Goal: Task Accomplishment & Management: Use online tool/utility

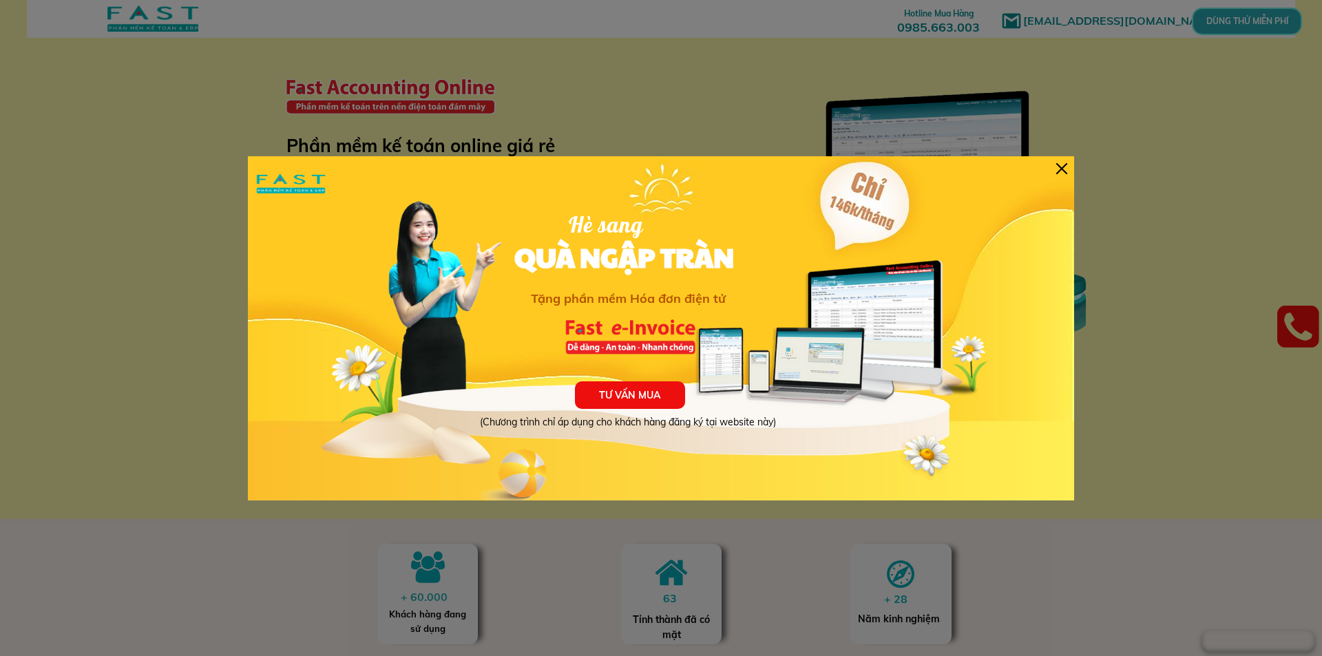
click at [1063, 167] on div at bounding box center [1061, 168] width 11 height 11
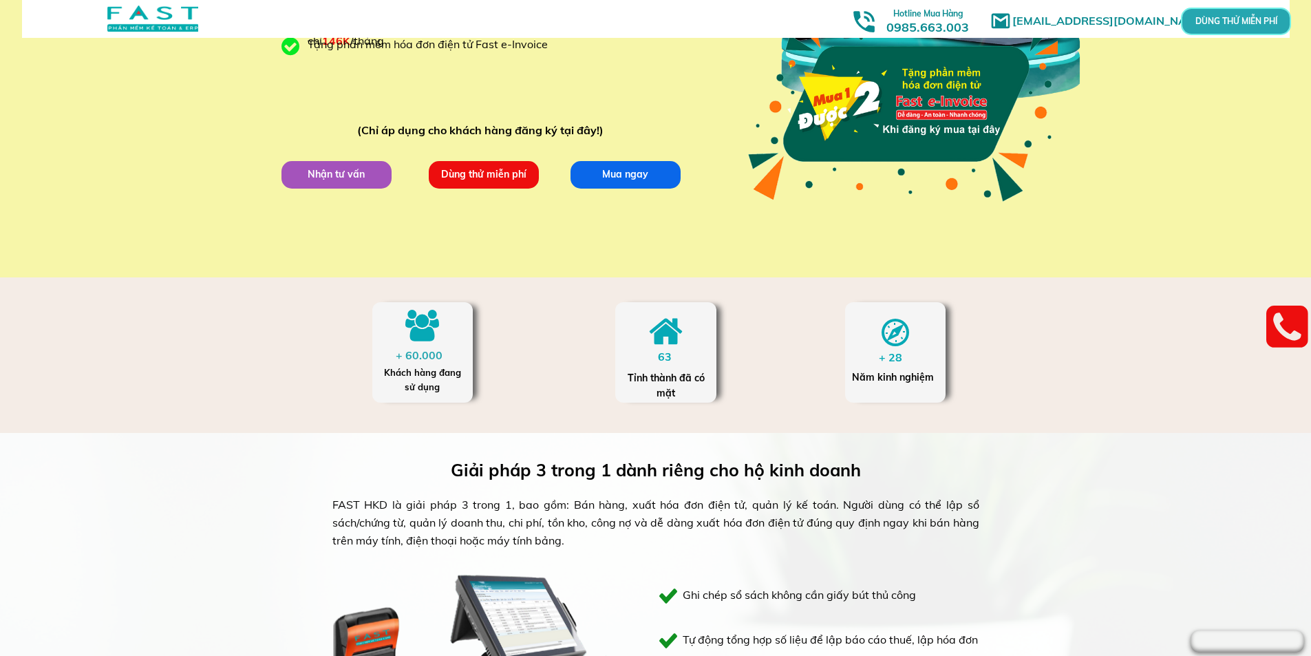
scroll to position [138, 0]
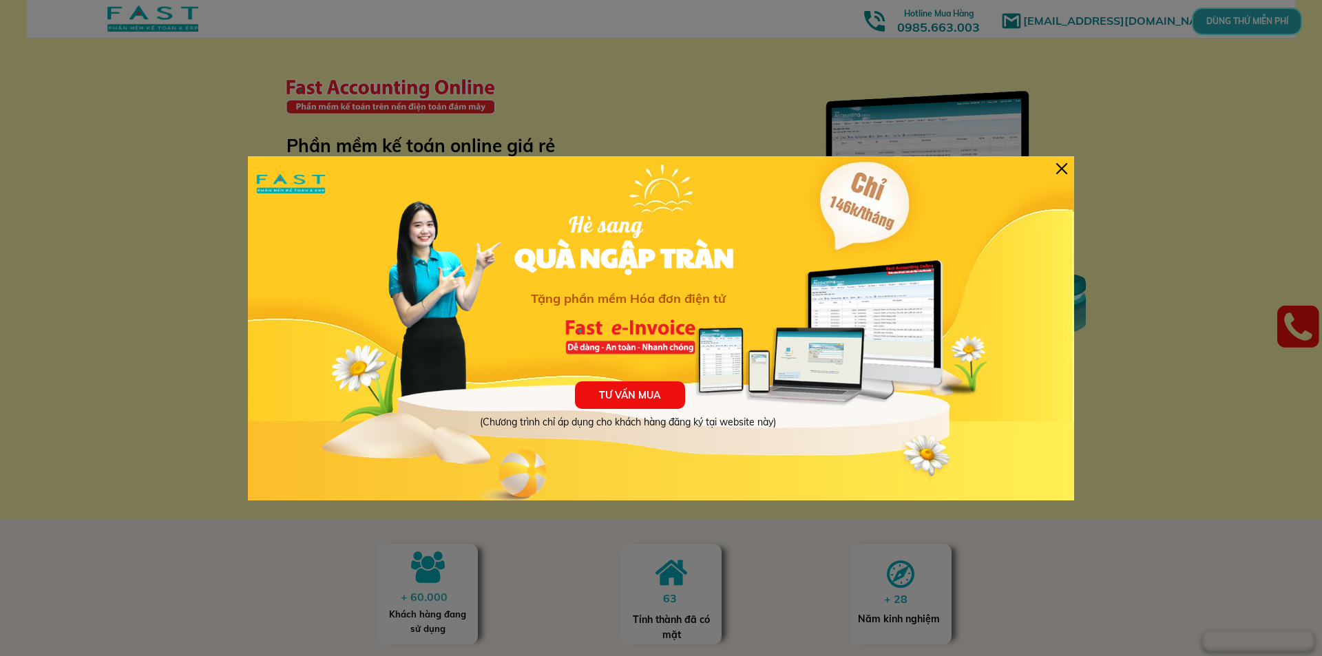
click at [1064, 165] on div at bounding box center [1061, 168] width 11 height 11
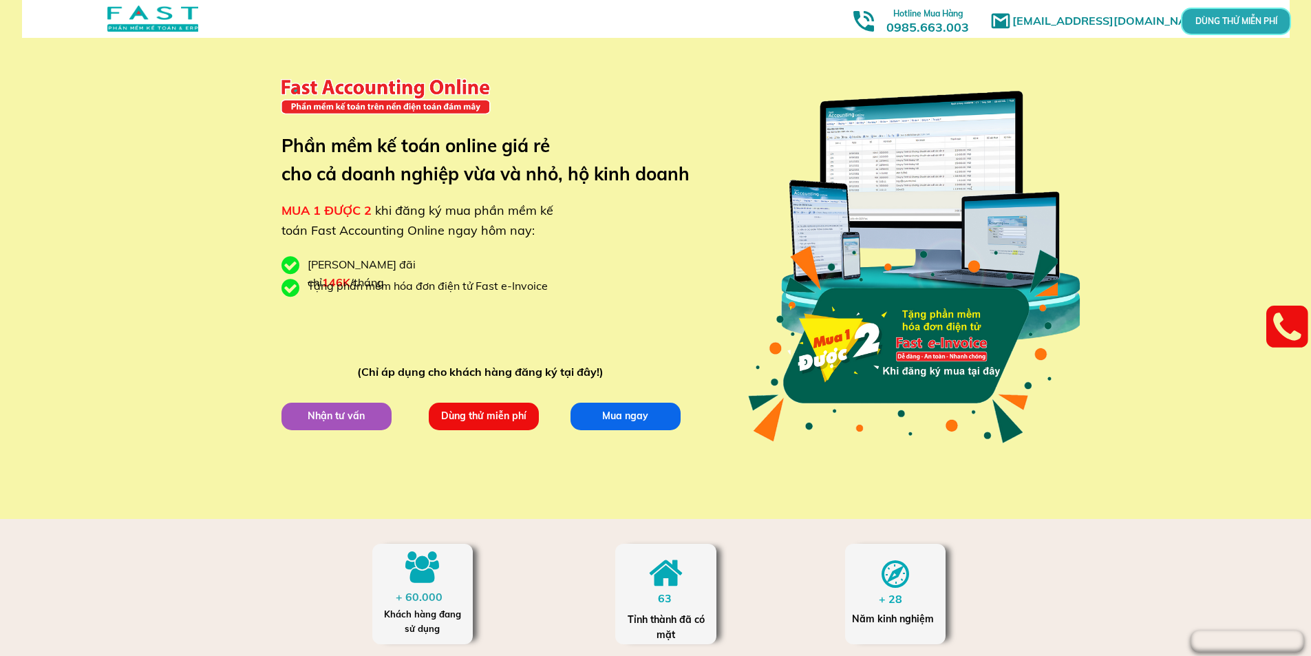
click at [500, 423] on p "Dùng thử miễn phí" at bounding box center [483, 416] width 121 height 30
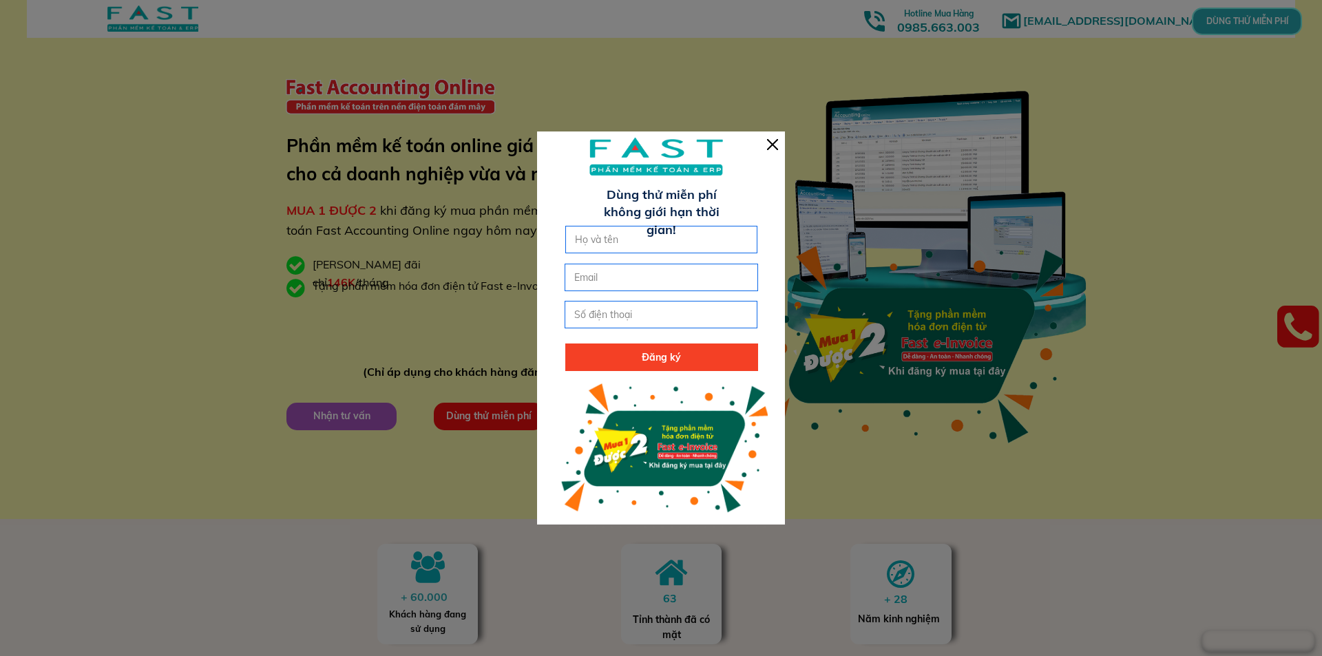
click at [765, 152] on div at bounding box center [661, 327] width 248 height 392
click at [766, 144] on div at bounding box center [661, 327] width 248 height 392
click at [769, 143] on div at bounding box center [772, 144] width 11 height 11
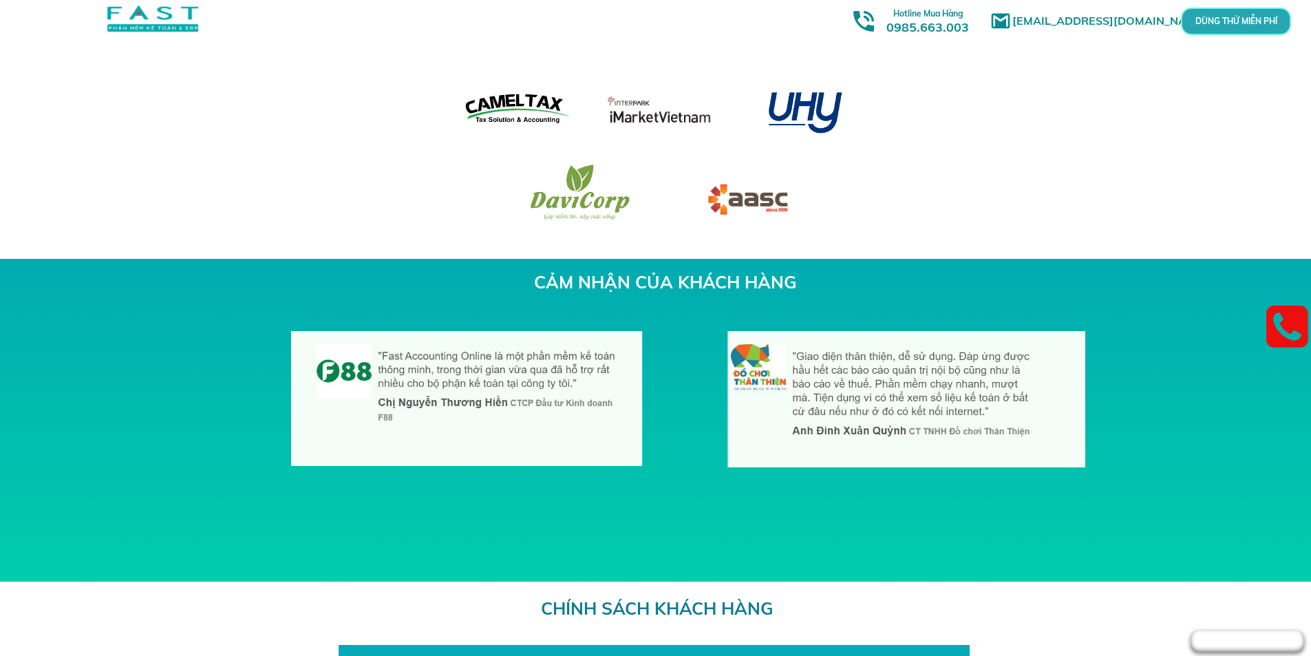
scroll to position [4268, 0]
